Goal: Communication & Community: Answer question/provide support

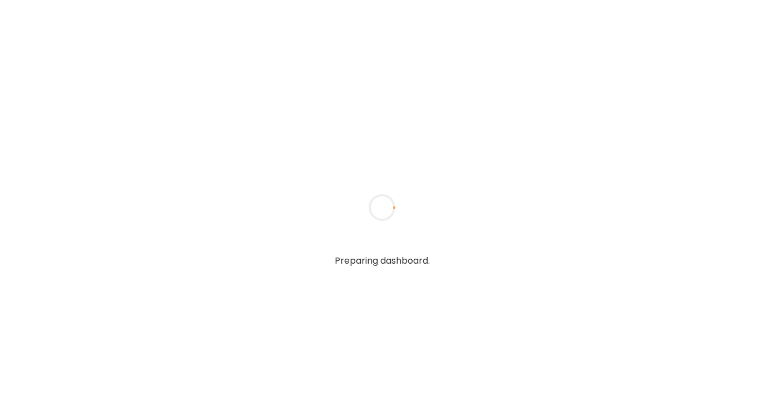
type textarea "**********"
type input "**********"
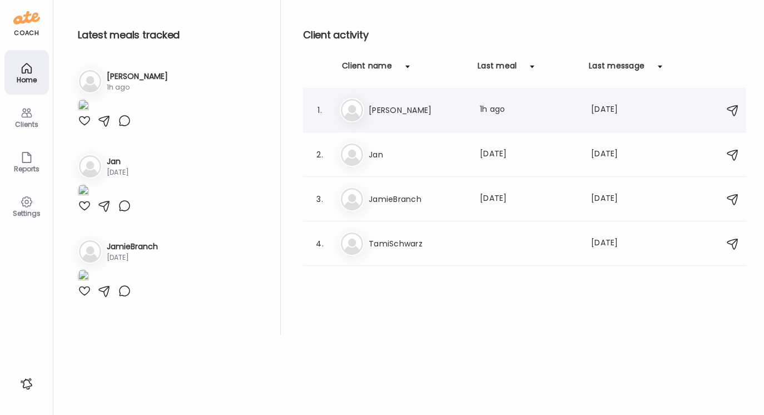
click at [383, 107] on h3 "[PERSON_NAME]" at bounding box center [417, 109] width 98 height 13
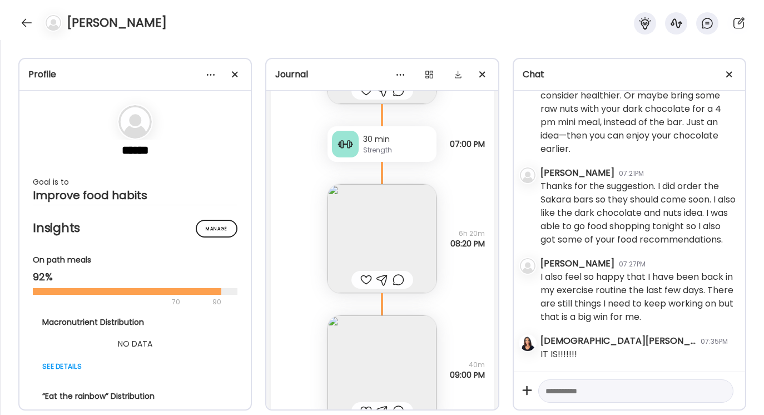
scroll to position [4334, 0]
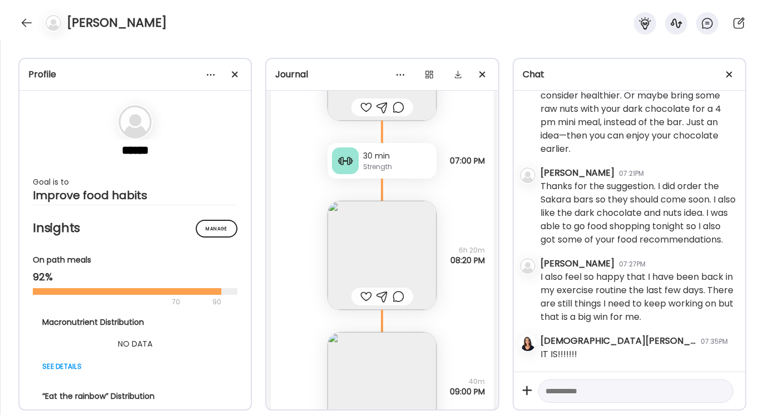
click at [390, 256] on img at bounding box center [381, 255] width 109 height 109
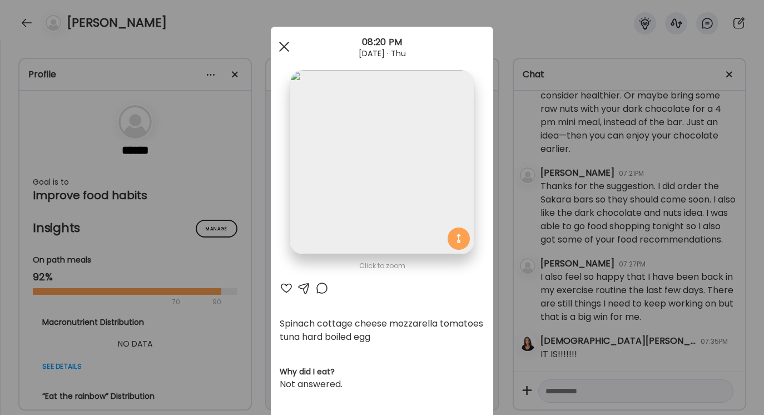
click at [282, 48] on span at bounding box center [284, 47] width 10 height 10
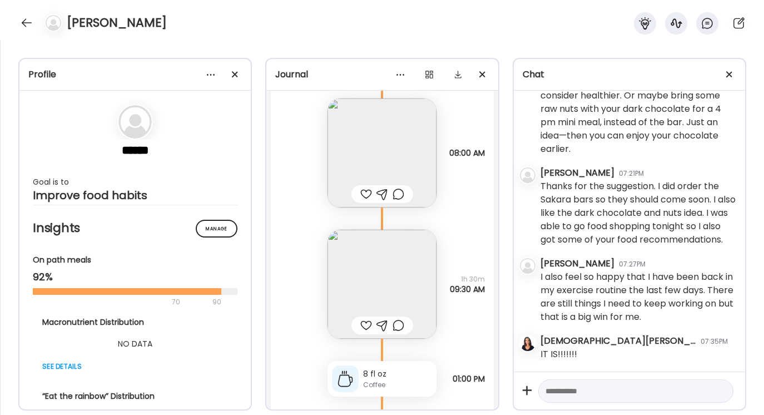
scroll to position [4986, 0]
click at [376, 282] on img at bounding box center [381, 283] width 109 height 109
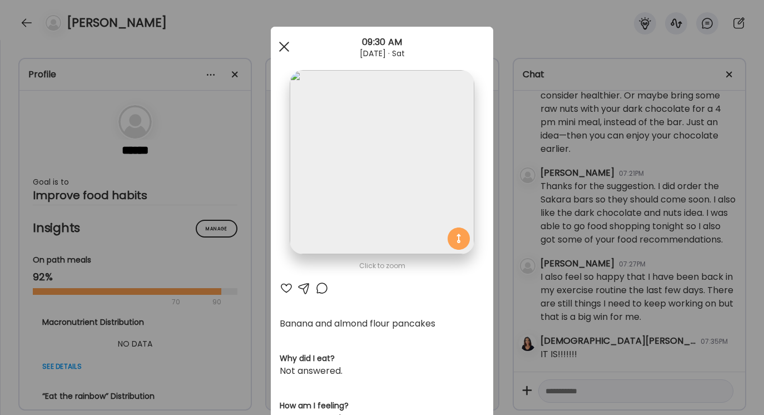
click at [285, 43] on div at bounding box center [284, 47] width 22 height 22
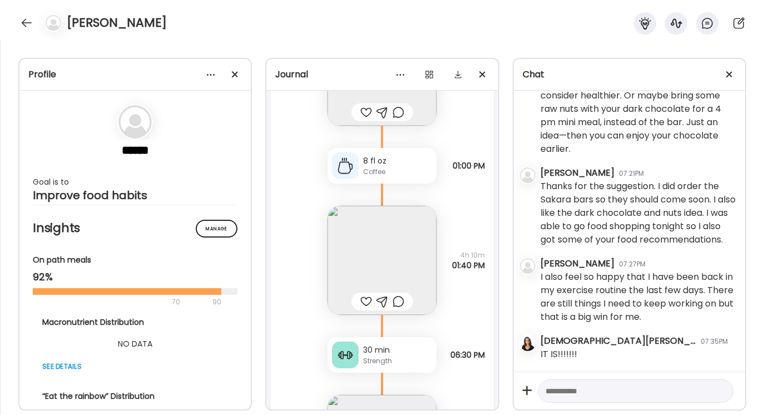
scroll to position [5196, 0]
click at [385, 271] on img at bounding box center [381, 262] width 109 height 109
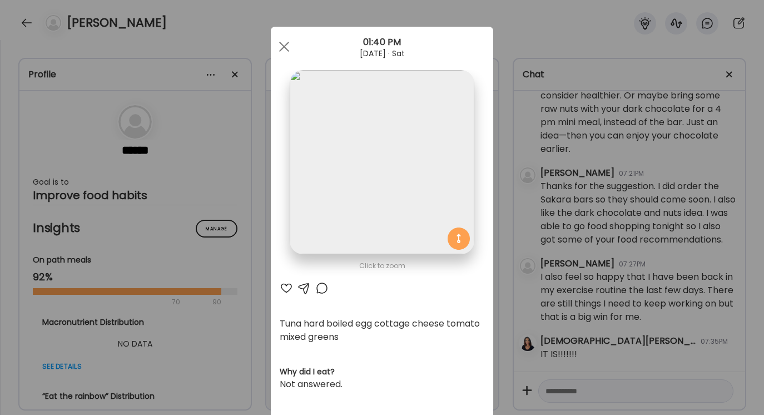
click at [303, 283] on div at bounding box center [303, 287] width 13 height 13
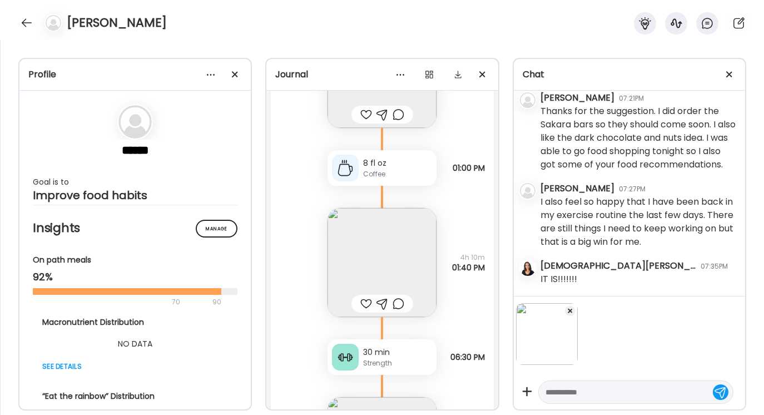
click at [556, 393] on textarea at bounding box center [625, 391] width 161 height 13
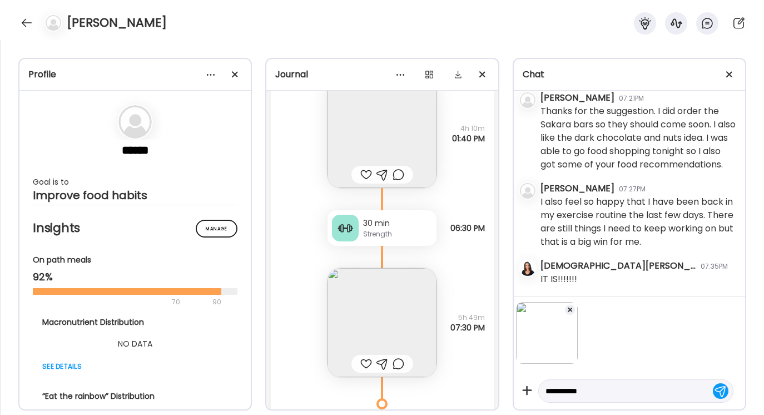
scroll to position [5331, 0]
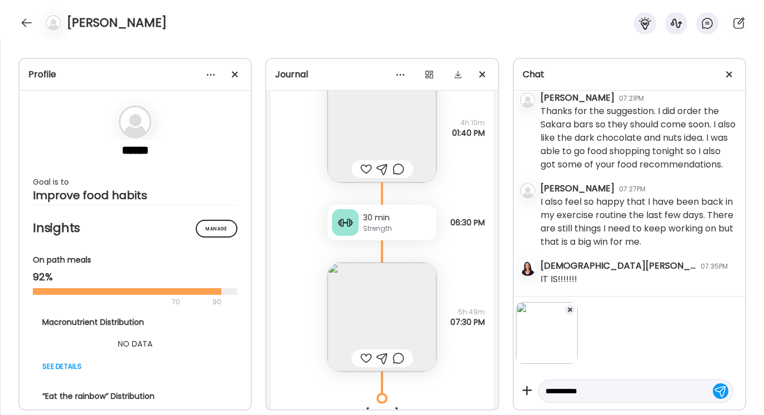
type textarea "**********"
click at [721, 393] on div at bounding box center [721, 391] width 16 height 16
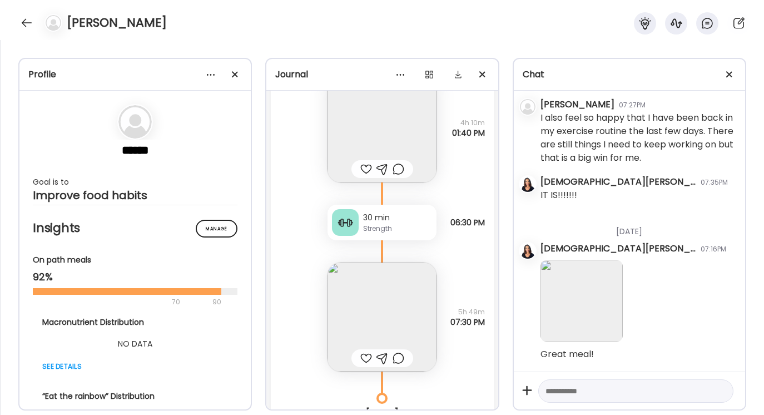
scroll to position [3383, 0]
click at [387, 318] on img at bounding box center [381, 316] width 109 height 109
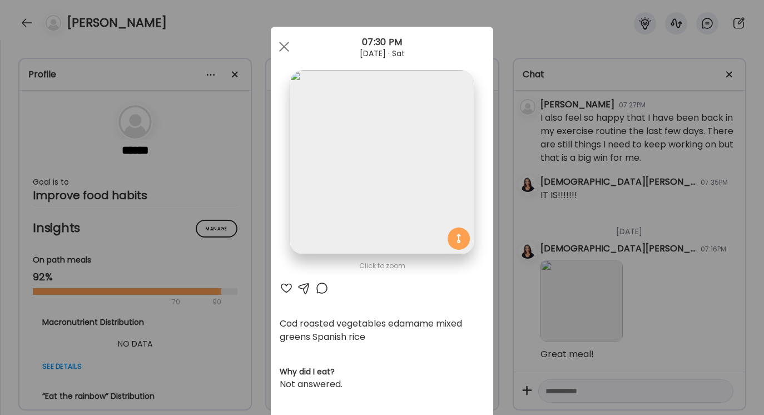
click at [303, 283] on div at bounding box center [303, 287] width 13 height 13
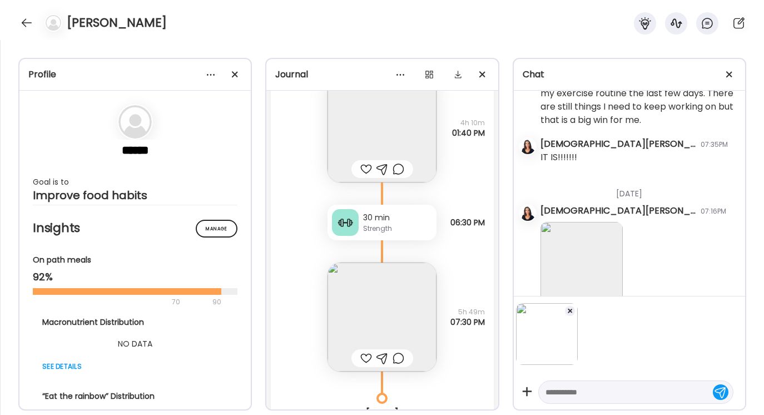
scroll to position [3454, 0]
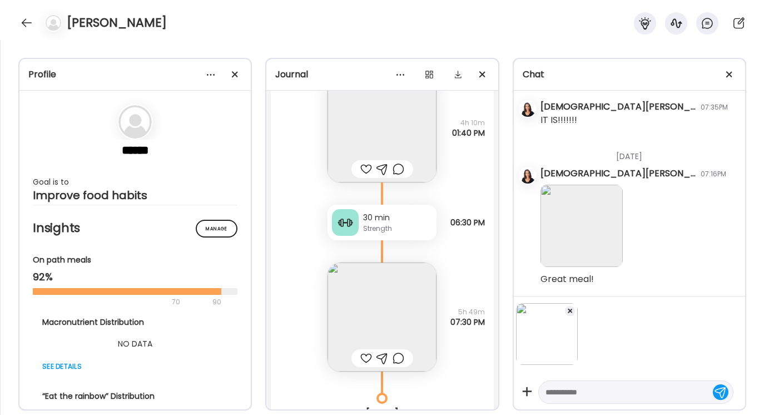
click at [550, 393] on textarea at bounding box center [625, 391] width 161 height 13
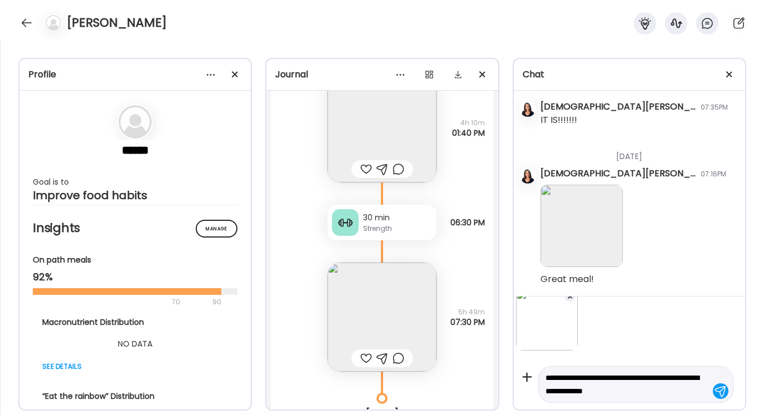
drag, startPoint x: 545, startPoint y: 377, endPoint x: 626, endPoint y: 405, distance: 85.8
click at [626, 405] on div "**********" at bounding box center [629, 352] width 231 height 113
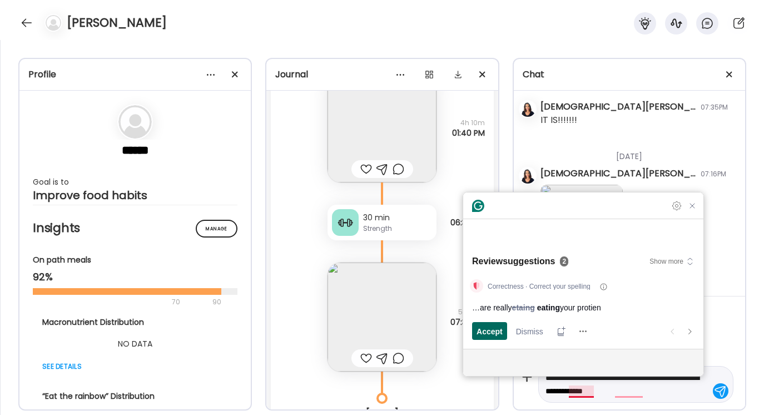
click at [493, 330] on span "Accept" at bounding box center [489, 331] width 26 height 12
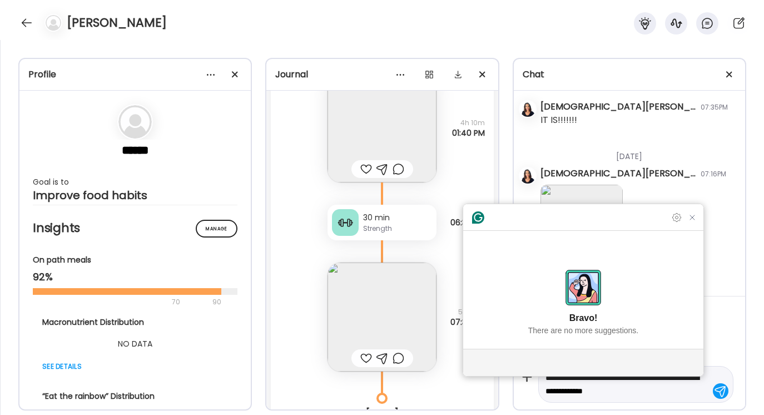
click at [672, 396] on textarea "**********" at bounding box center [625, 384] width 161 height 27
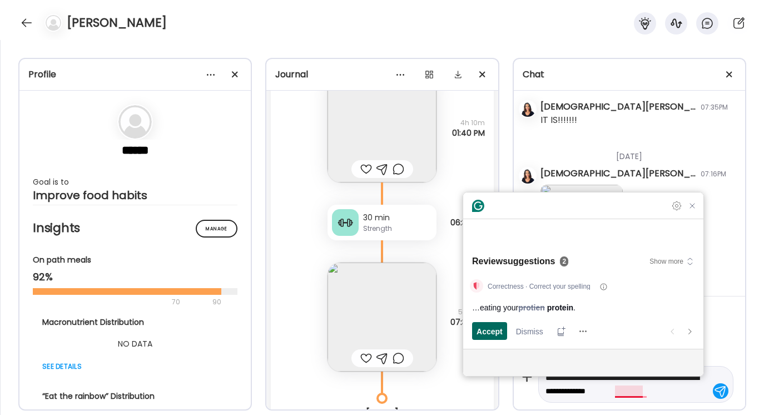
click at [487, 330] on span "Accept" at bounding box center [489, 331] width 26 height 12
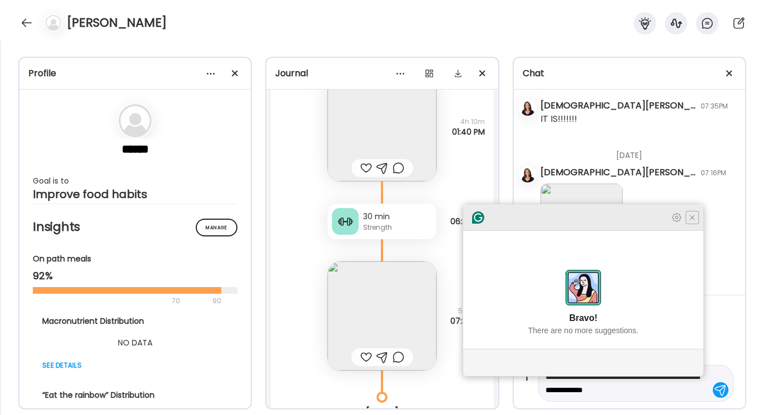
type textarea "**********"
click at [694, 222] on icon "Close Grammarly Assistant" at bounding box center [692, 217] width 9 height 9
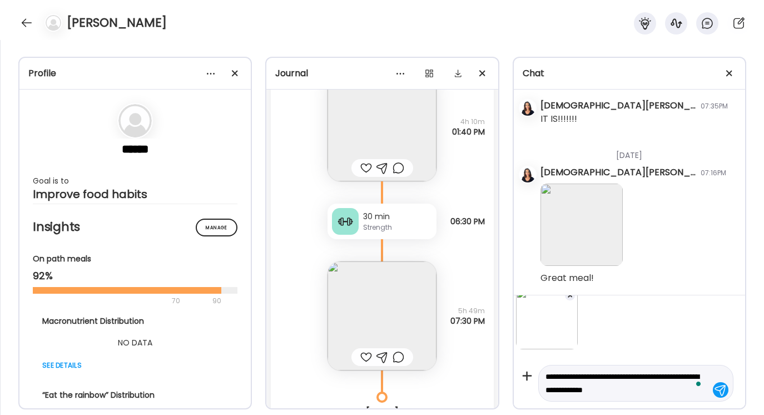
click at [721, 387] on div at bounding box center [721, 390] width 16 height 16
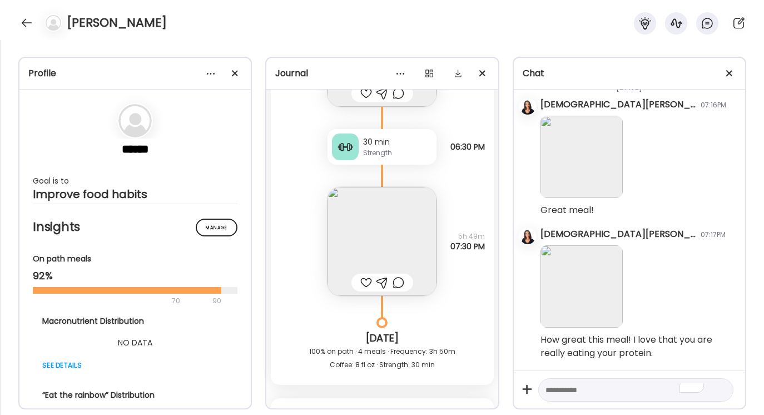
scroll to position [5447, 0]
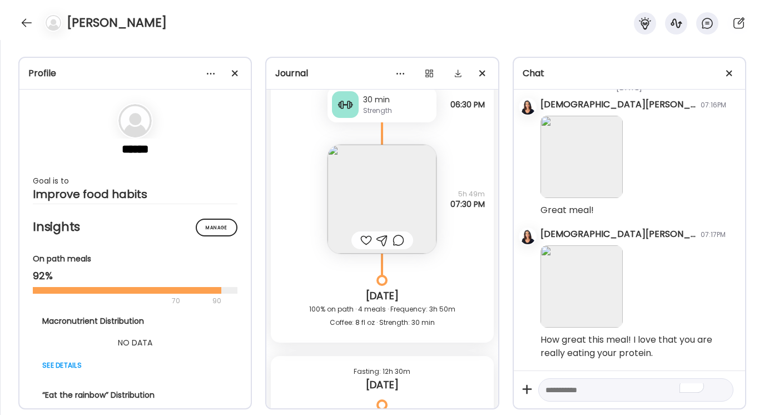
click at [551, 389] on textarea "To enrich screen reader interactions, please activate Accessibility in Grammarl…" at bounding box center [625, 389] width 161 height 13
type textarea "**********"
click at [722, 392] on div at bounding box center [721, 390] width 16 height 16
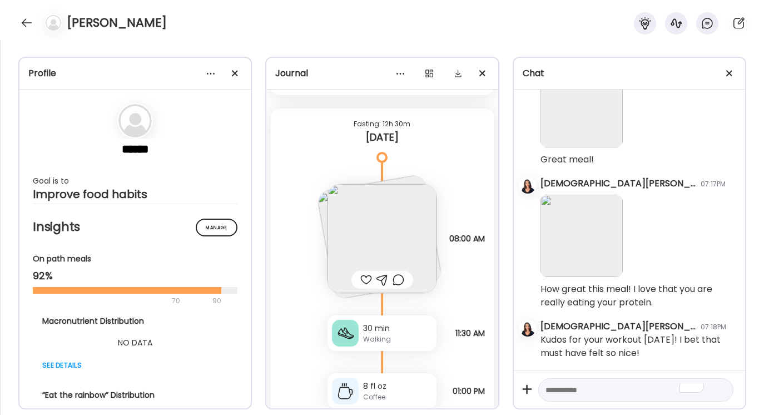
scroll to position [5684, 0]
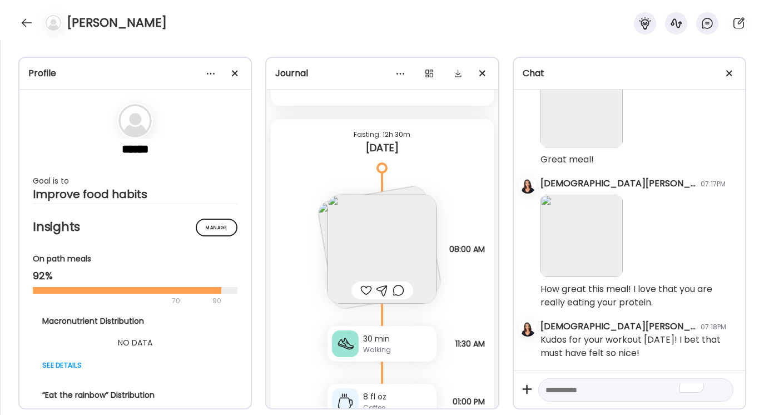
click at [390, 245] on img at bounding box center [381, 249] width 109 height 109
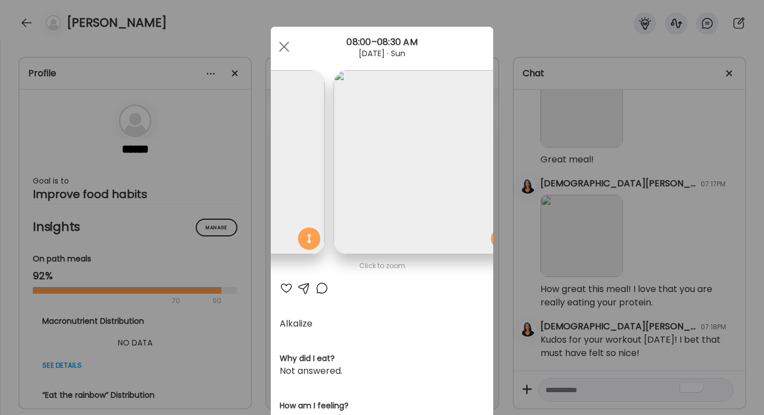
scroll to position [0, 181]
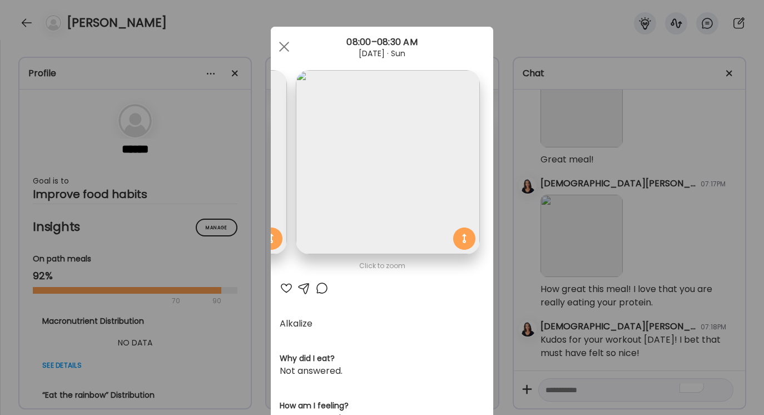
click at [303, 286] on div at bounding box center [303, 287] width 13 height 13
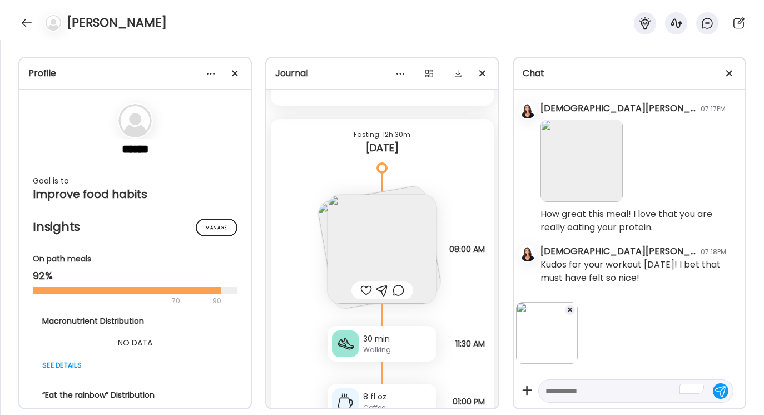
scroll to position [1, 0]
click at [553, 391] on textarea "To enrich screen reader interactions, please activate Accessibility in Grammarl…" at bounding box center [625, 389] width 161 height 13
type textarea "*"
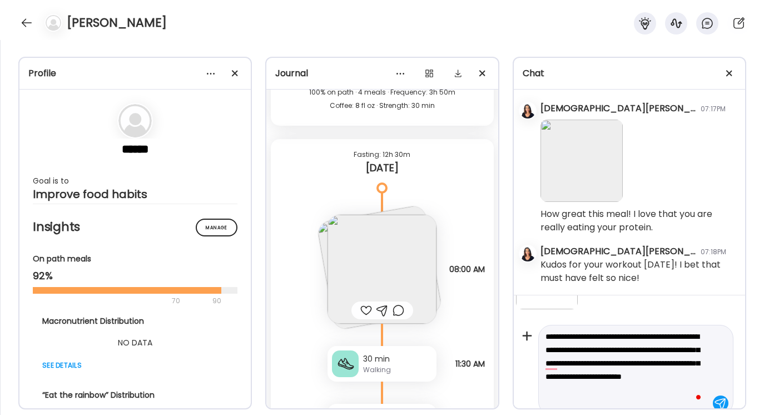
scroll to position [68, 0]
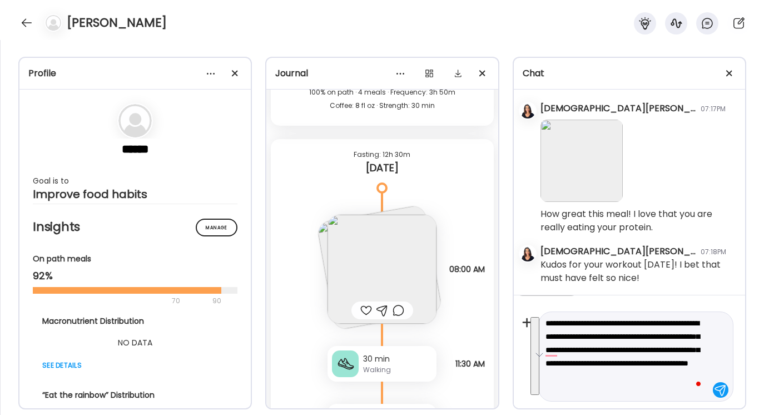
drag, startPoint x: 545, startPoint y: 322, endPoint x: 641, endPoint y: 414, distance: 132.9
click at [641, 414] on div "Profile ****** Goal is to Improve food habits Manage Insights On path meals 92%…" at bounding box center [382, 227] width 764 height 375
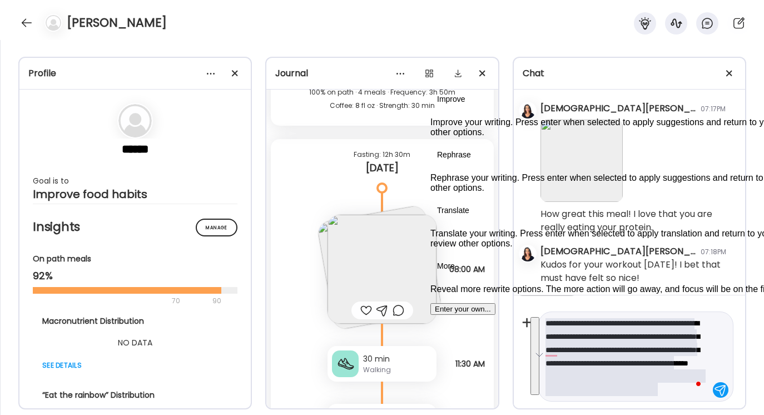
click at [537, 371] on button "See rewrite suggestions" at bounding box center [534, 356] width 9 height 78
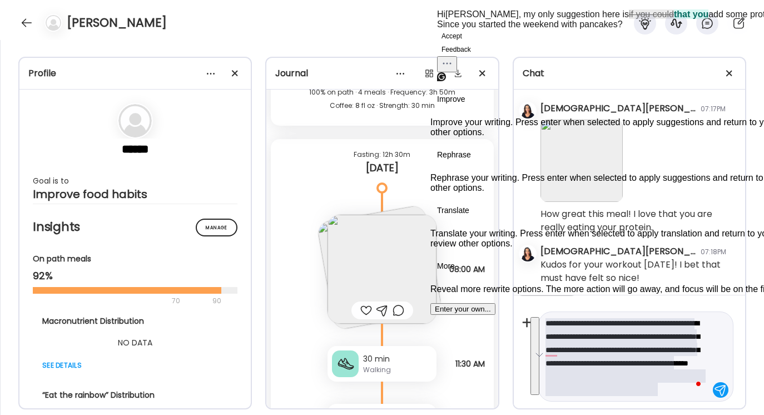
click at [466, 43] on button "Accept" at bounding box center [451, 35] width 29 height 13
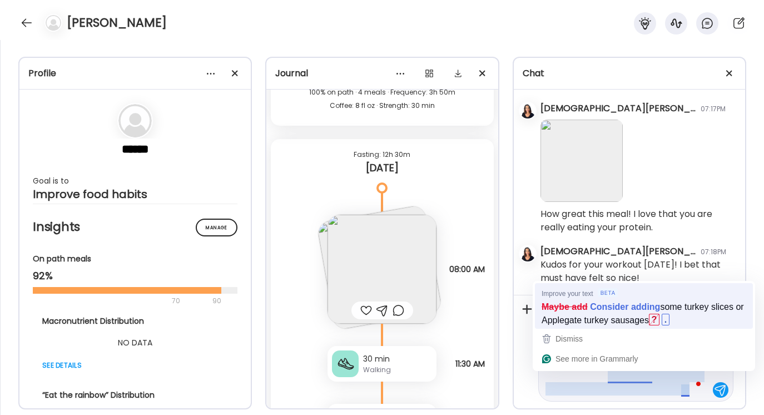
scroll to position [94, 0]
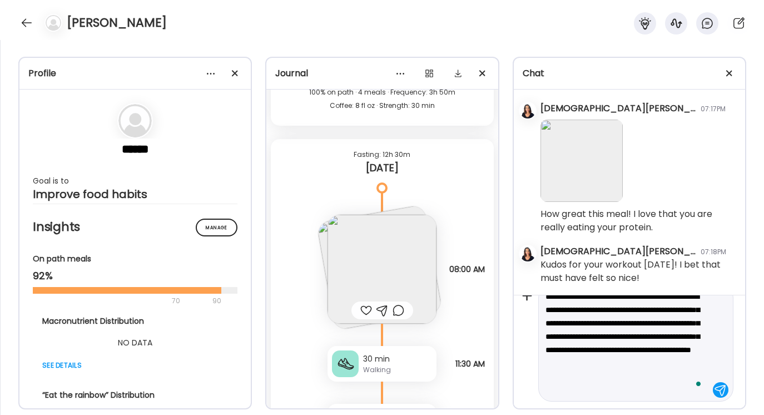
type textarea "**********"
click at [717, 390] on div at bounding box center [721, 390] width 16 height 16
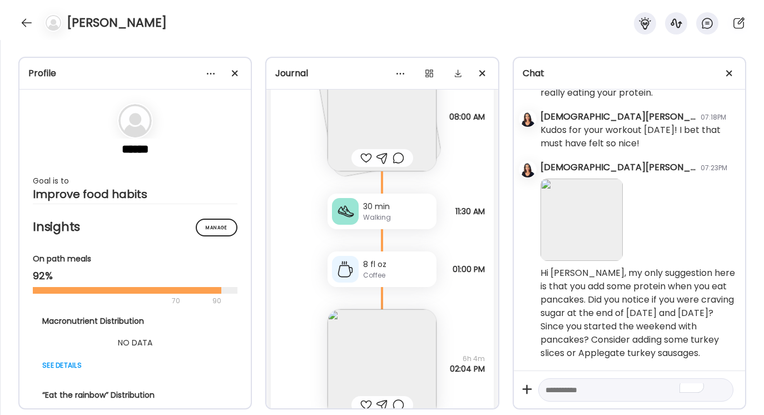
scroll to position [5874, 0]
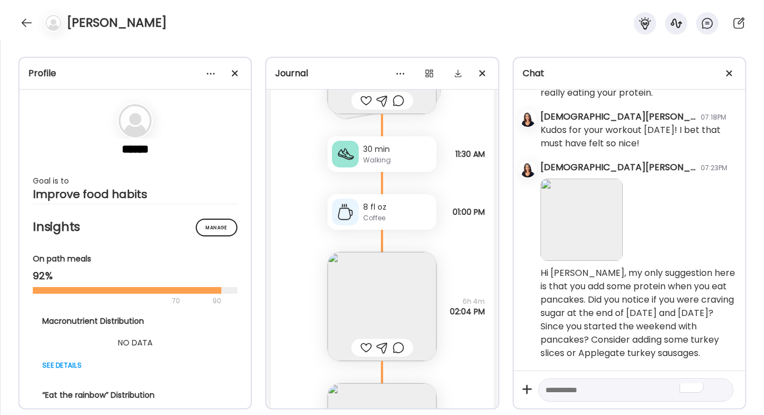
click at [384, 303] on img at bounding box center [381, 306] width 109 height 109
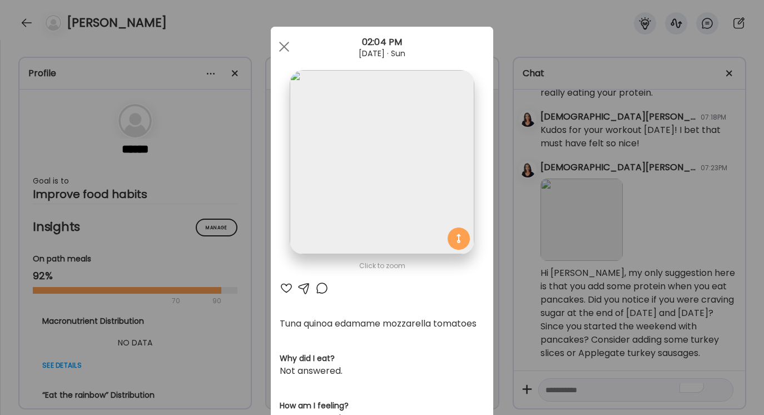
click at [306, 284] on div at bounding box center [303, 287] width 13 height 13
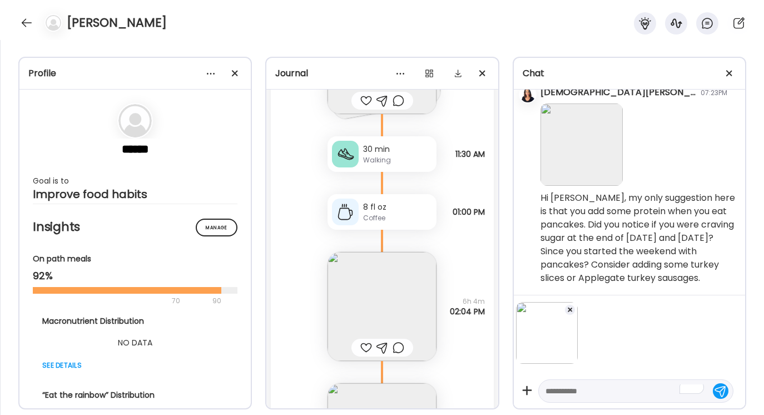
click at [550, 388] on textarea "To enrich screen reader interactions, please activate Accessibility in Grammarl…" at bounding box center [625, 390] width 161 height 13
type textarea "**********"
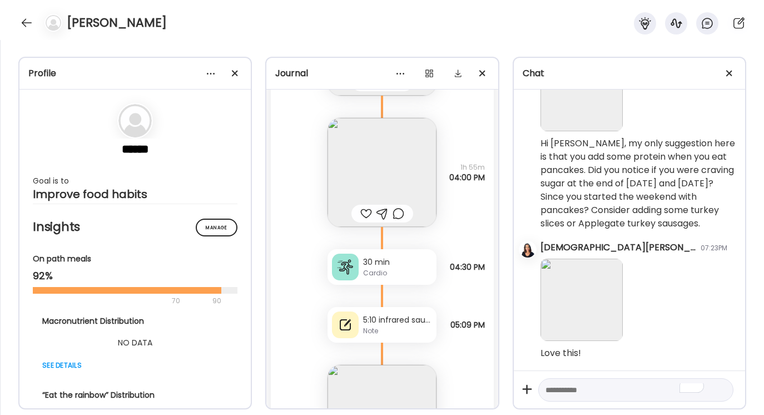
scroll to position [6140, 0]
click at [392, 175] on img at bounding box center [381, 170] width 109 height 109
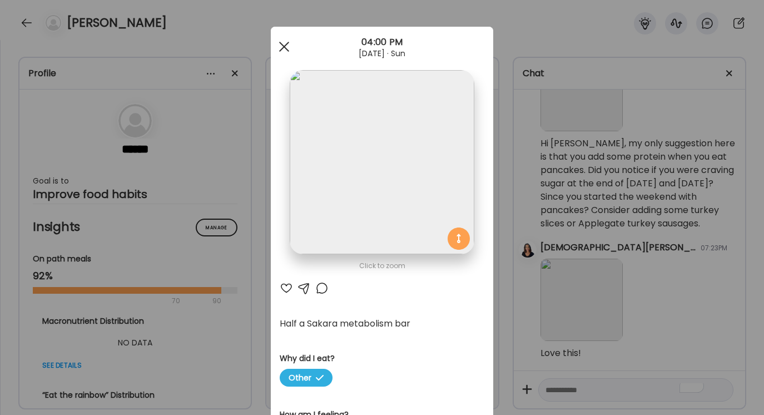
click at [285, 46] on span at bounding box center [284, 47] width 10 height 10
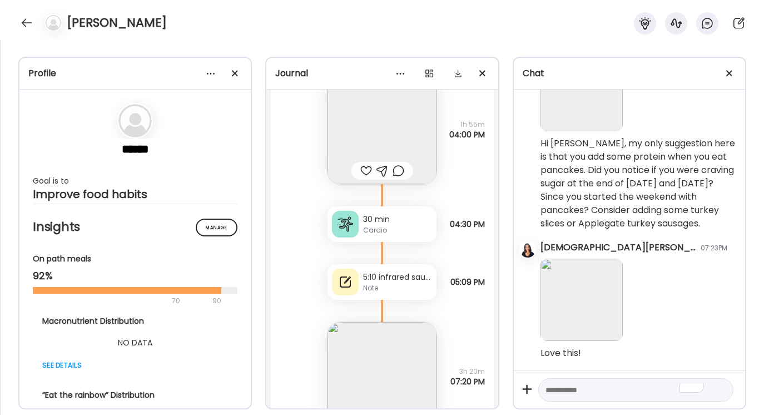
scroll to position [6182, 0]
click at [386, 282] on div "Note" at bounding box center [397, 287] width 69 height 10
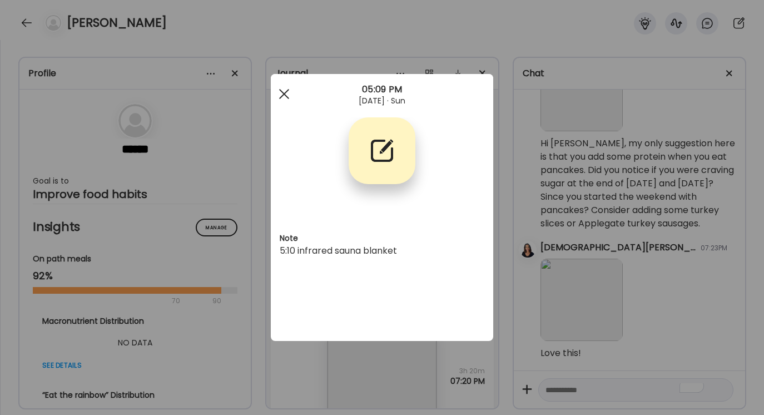
click at [286, 89] on div at bounding box center [284, 94] width 22 height 22
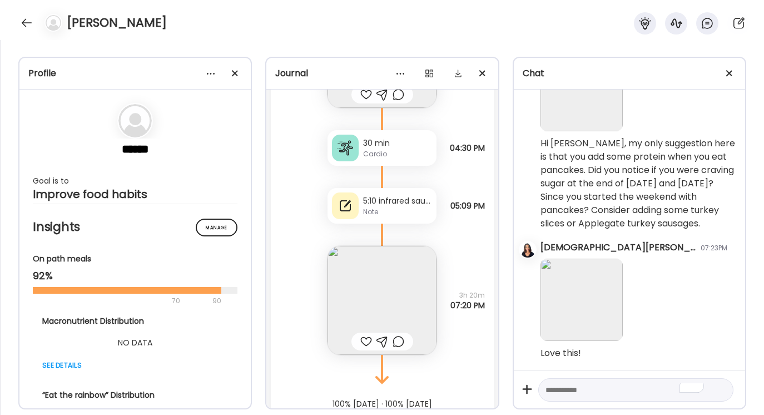
scroll to position [6249, 0]
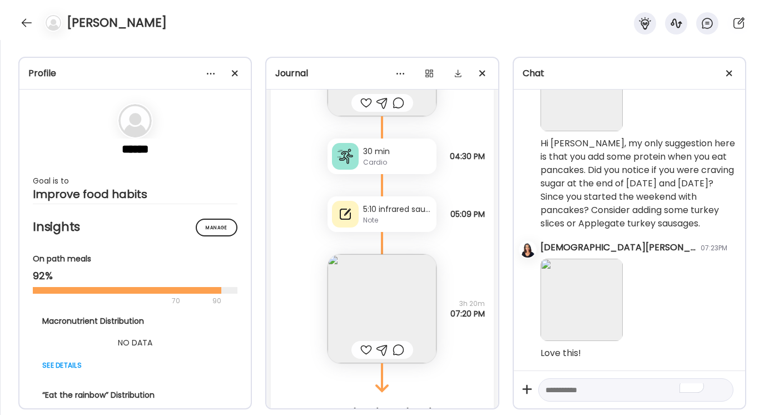
click at [383, 297] on img at bounding box center [381, 308] width 109 height 109
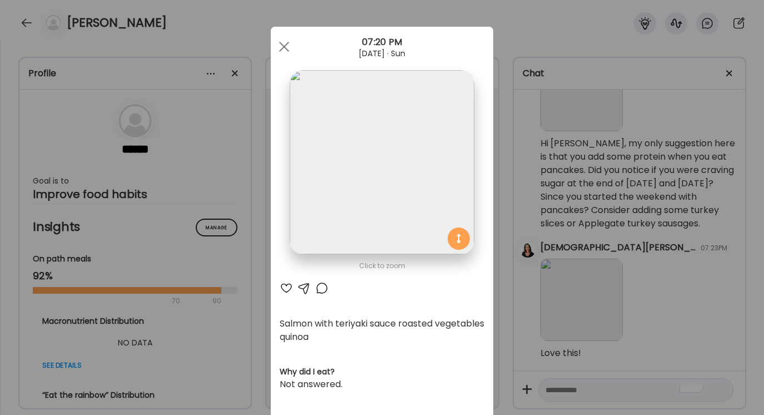
click at [302, 287] on div at bounding box center [303, 287] width 13 height 13
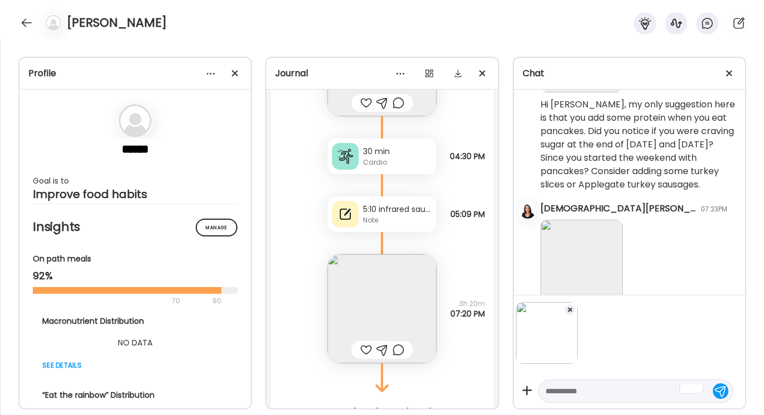
scroll to position [3987, 0]
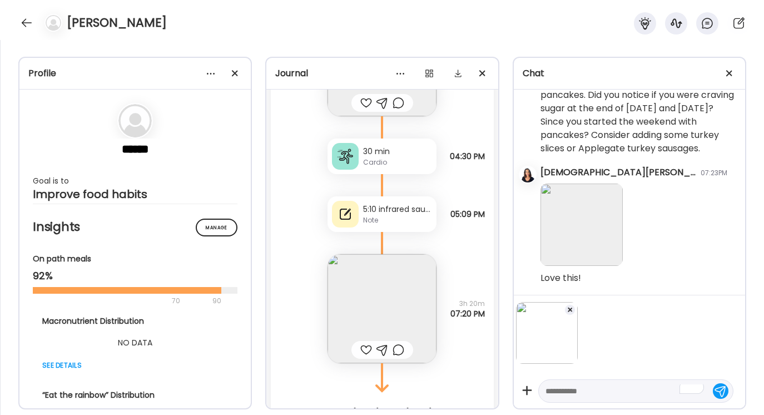
click at [551, 391] on textarea "To enrich screen reader interactions, please activate Accessibility in Grammarl…" at bounding box center [625, 390] width 161 height 13
type textarea "**********"
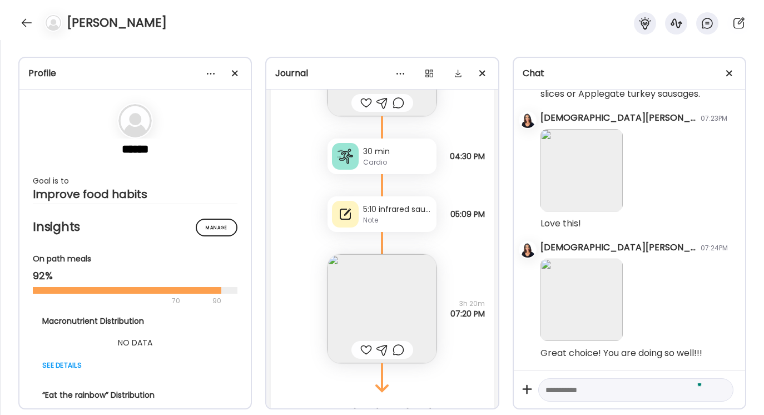
scroll to position [4046, 0]
click at [553, 388] on textarea "To enrich screen reader interactions, please activate Accessibility in Grammarl…" at bounding box center [625, 389] width 161 height 13
click at [645, 392] on textarea "**********" at bounding box center [625, 383] width 161 height 27
type textarea "**********"
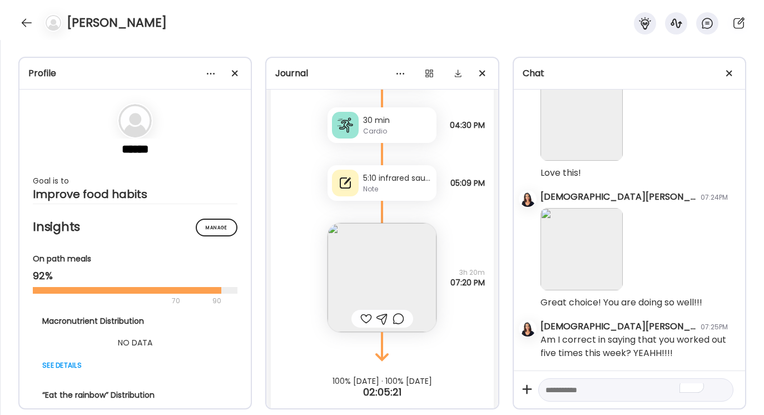
scroll to position [6280, 0]
click at [549, 390] on textarea "To enrich screen reader interactions, please activate Accessibility in Grammarl…" at bounding box center [625, 389] width 161 height 13
type textarea "**********"
click at [719, 387] on div at bounding box center [721, 390] width 16 height 16
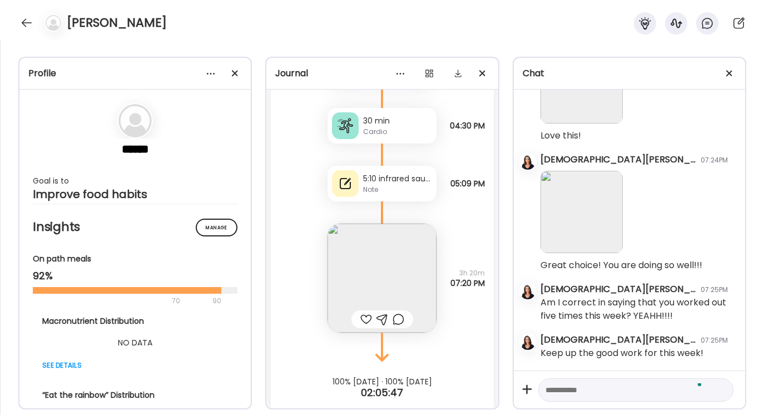
scroll to position [4135, 0]
click at [26, 23] on div at bounding box center [27, 23] width 18 height 18
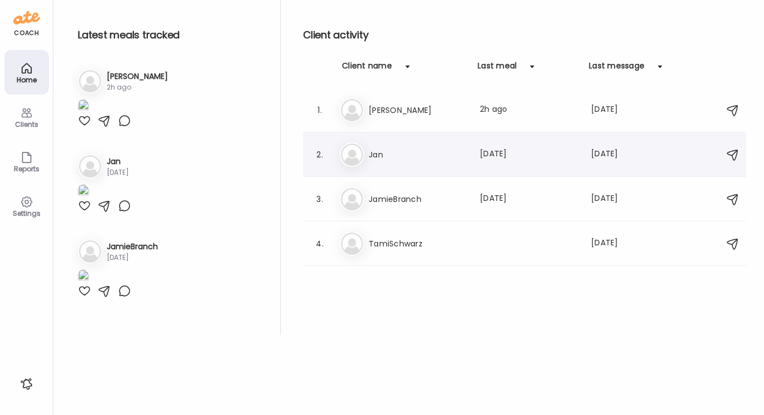
click at [381, 151] on h3 "Jan" at bounding box center [417, 154] width 98 height 13
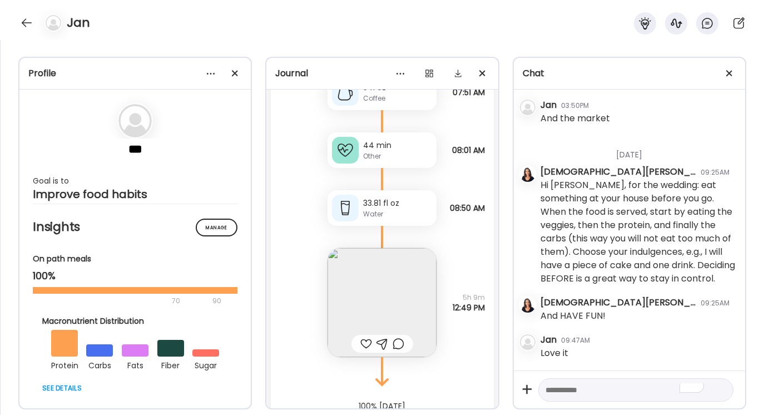
scroll to position [10466, 0]
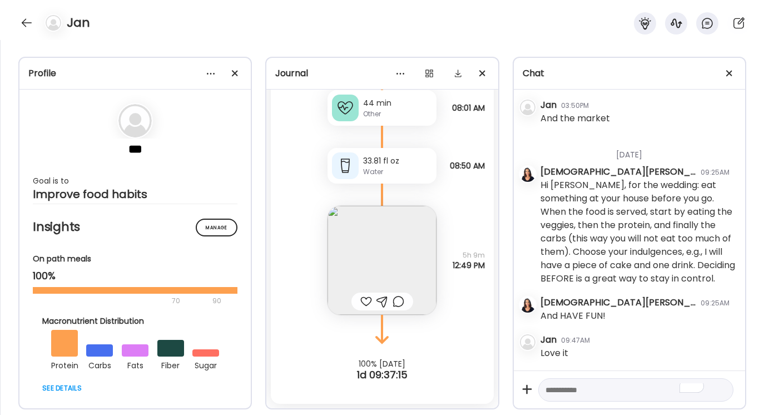
click at [382, 255] on img at bounding box center [381, 260] width 109 height 109
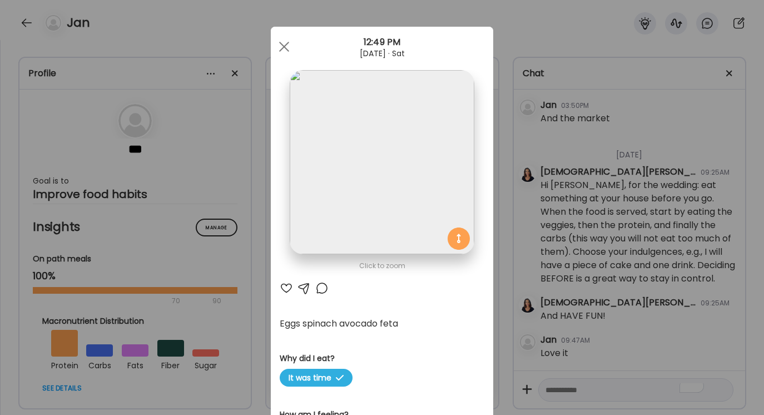
click at [305, 287] on div at bounding box center [303, 287] width 13 height 13
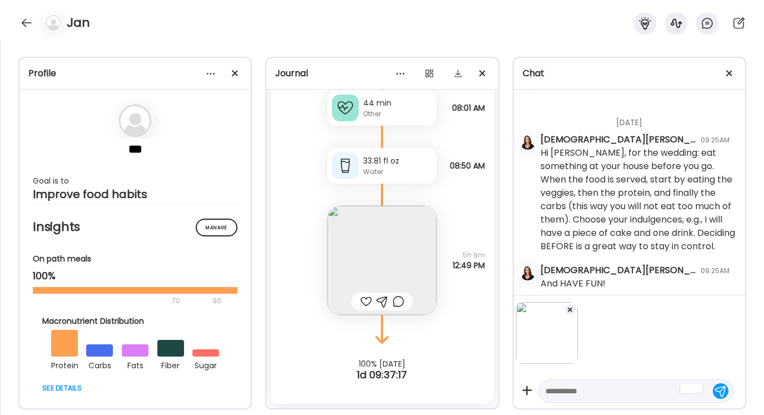
scroll to position [5961, 0]
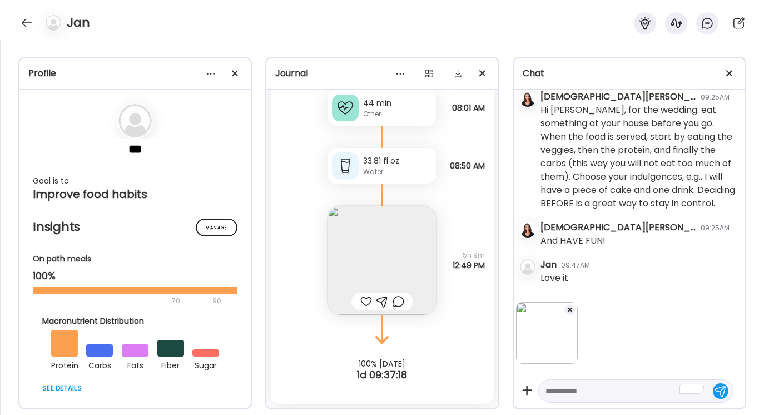
click at [552, 386] on textarea "To enrich screen reader interactions, please activate Accessibility in Grammarl…" at bounding box center [625, 390] width 161 height 13
type textarea "**********"
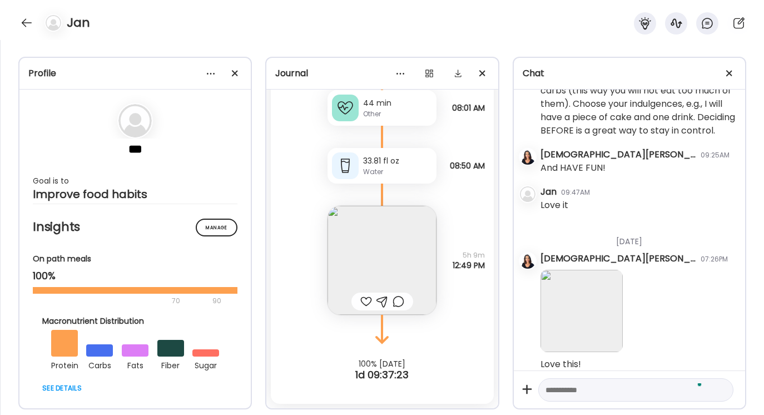
scroll to position [6050, 0]
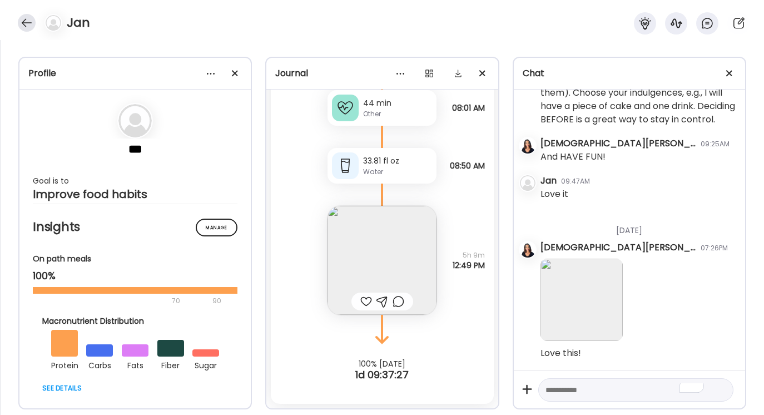
click at [26, 23] on div at bounding box center [27, 23] width 18 height 18
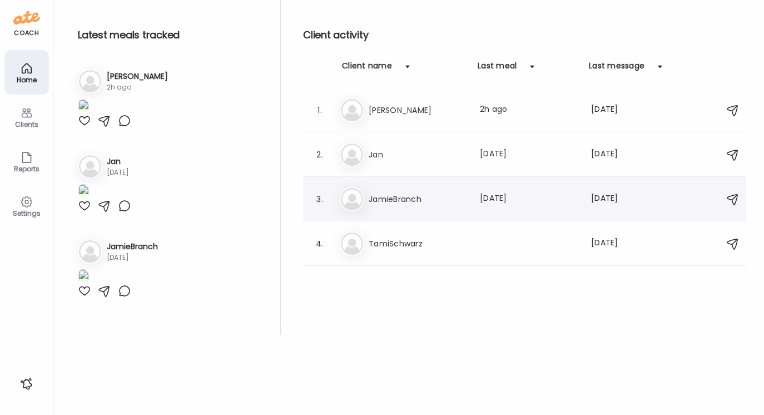
click at [402, 196] on h3 "JamieBranch" at bounding box center [417, 198] width 98 height 13
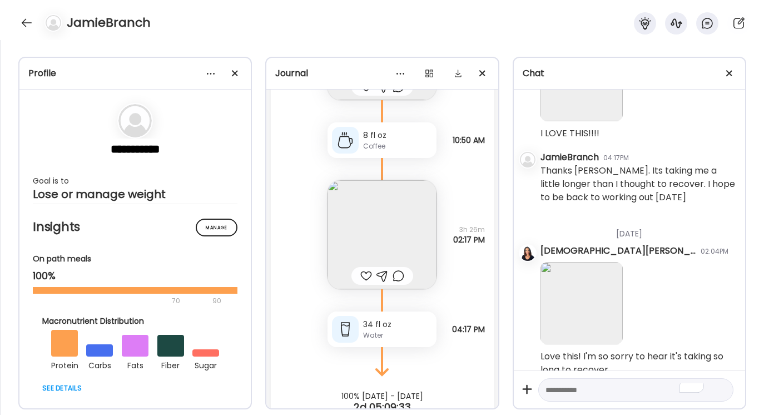
scroll to position [3577, 0]
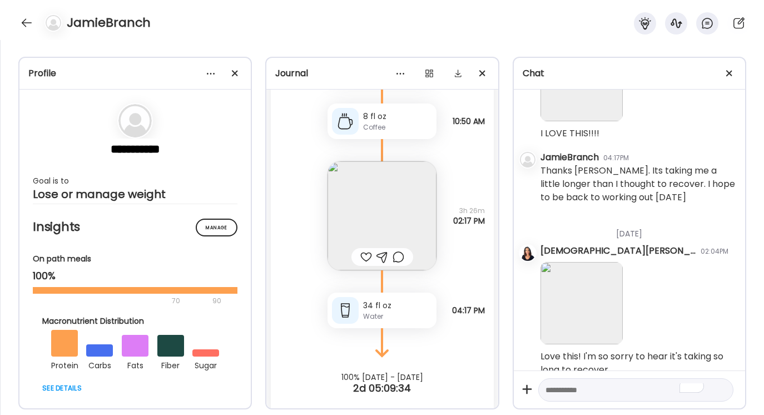
click at [386, 199] on img at bounding box center [381, 215] width 109 height 109
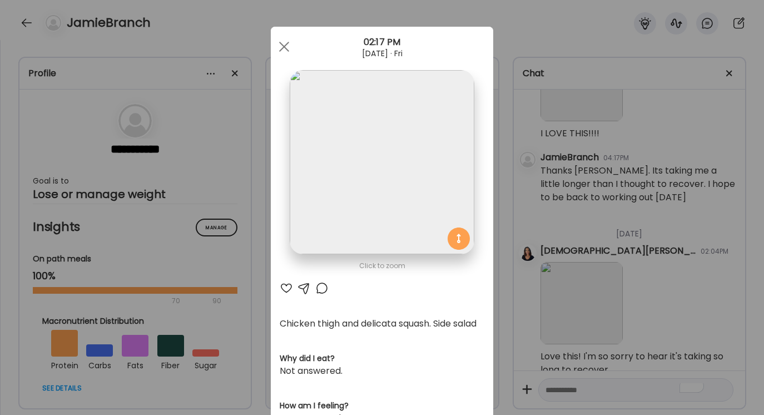
click at [303, 286] on div at bounding box center [303, 287] width 13 height 13
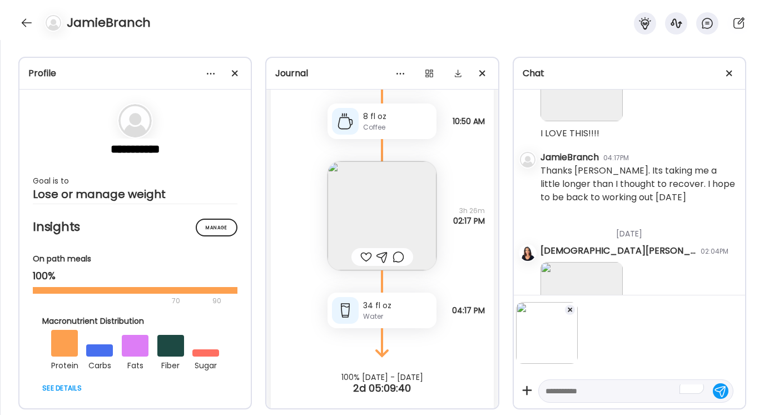
scroll to position [2901, 0]
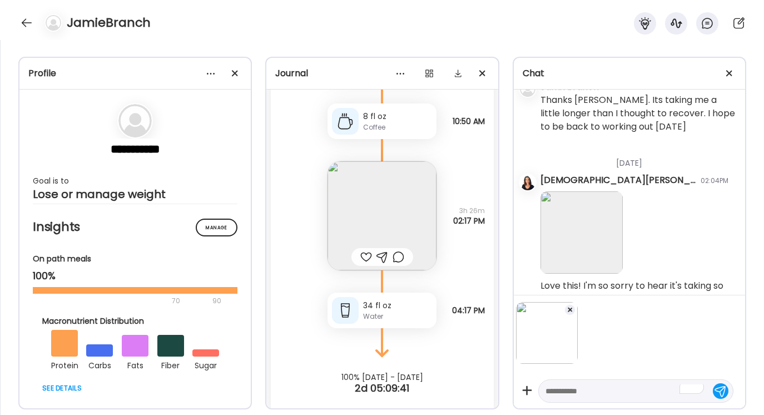
click at [551, 383] on div at bounding box center [635, 390] width 195 height 23
click at [553, 392] on textarea "To enrich screen reader interactions, please activate Accessibility in Grammarl…" at bounding box center [625, 390] width 161 height 13
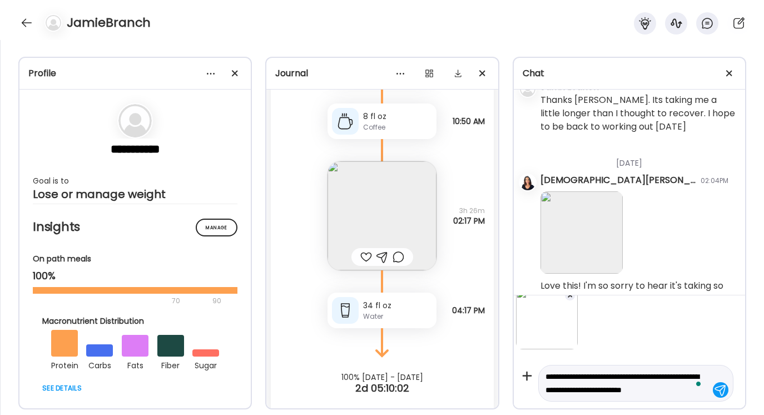
scroll to position [28, 0]
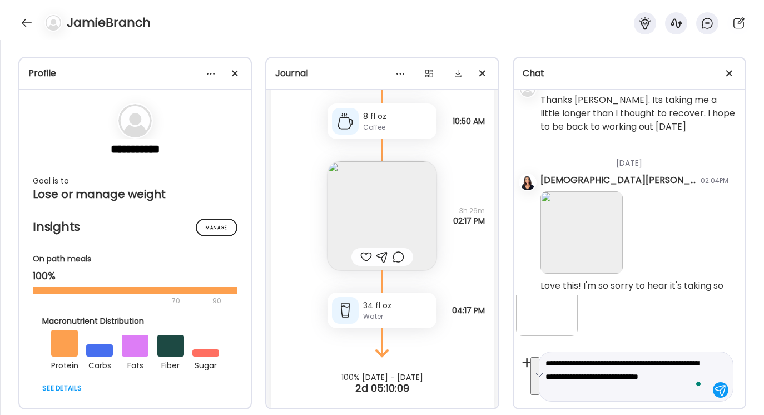
drag, startPoint x: 545, startPoint y: 363, endPoint x: 656, endPoint y: 399, distance: 116.7
click at [656, 399] on div "**********" at bounding box center [635, 376] width 195 height 50
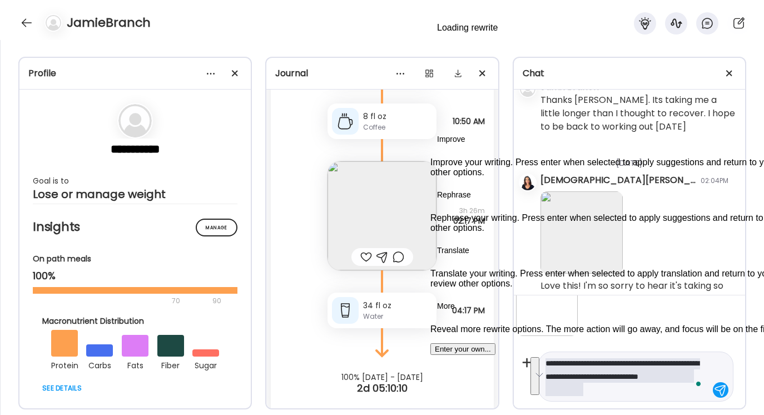
click at [539, 377] on button "See rewrite suggestions" at bounding box center [534, 376] width 9 height 38
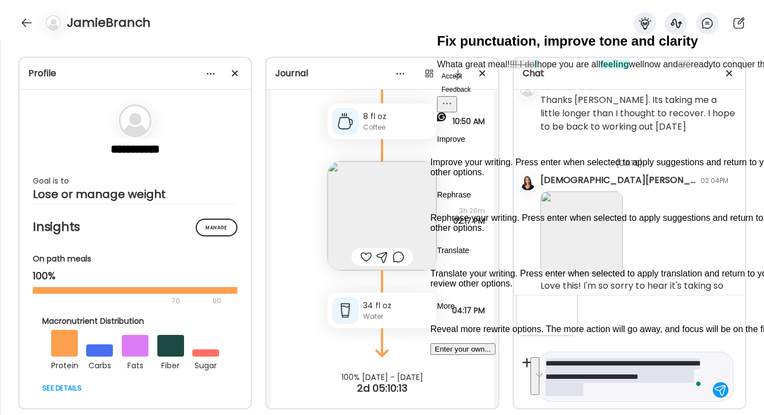
click at [466, 83] on button "Accept" at bounding box center [451, 75] width 29 height 13
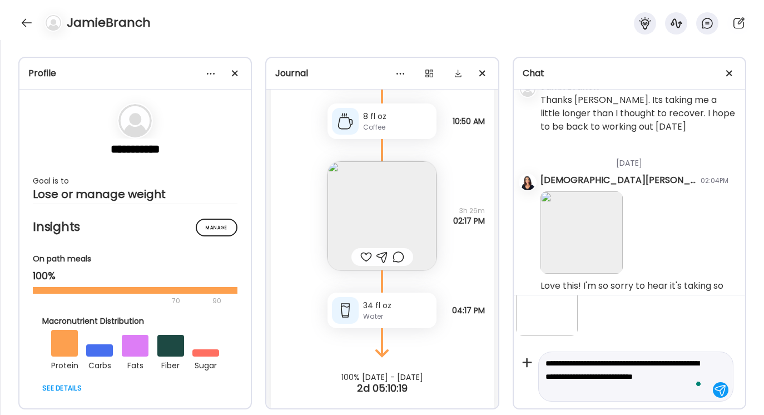
type textarea "**********"
click at [716, 388] on div at bounding box center [721, 390] width 16 height 16
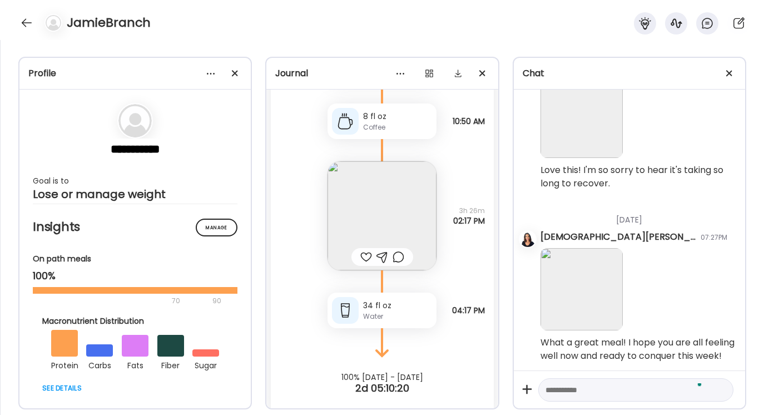
scroll to position [3017, 0]
click at [26, 21] on div at bounding box center [27, 23] width 18 height 18
